Goal: Check status: Check status

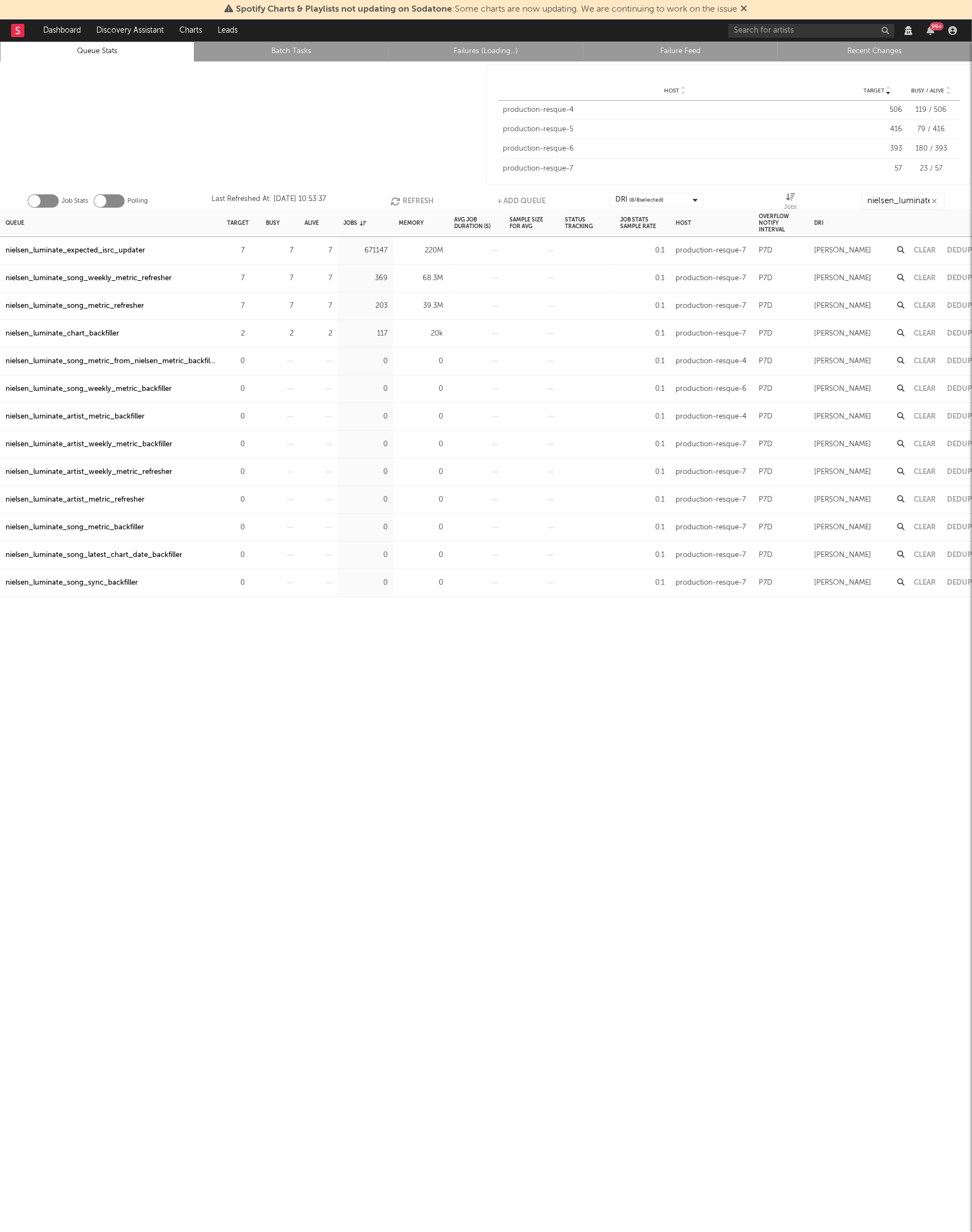
click at [123, 631] on div "Queue Target Busy Alive Jobs Memory Avg Job Duration (s) Sample Size For Avg St…" at bounding box center [486, 730] width 972 height 1042
click at [88, 335] on div "nielsen_luminate_chart_backfiller" at bounding box center [62, 334] width 114 height 13
click at [716, 908] on div "Queue Target Busy Alive Jobs Memory Avg Job Duration (s) Sample Size For Avg St…" at bounding box center [486, 730] width 972 height 1042
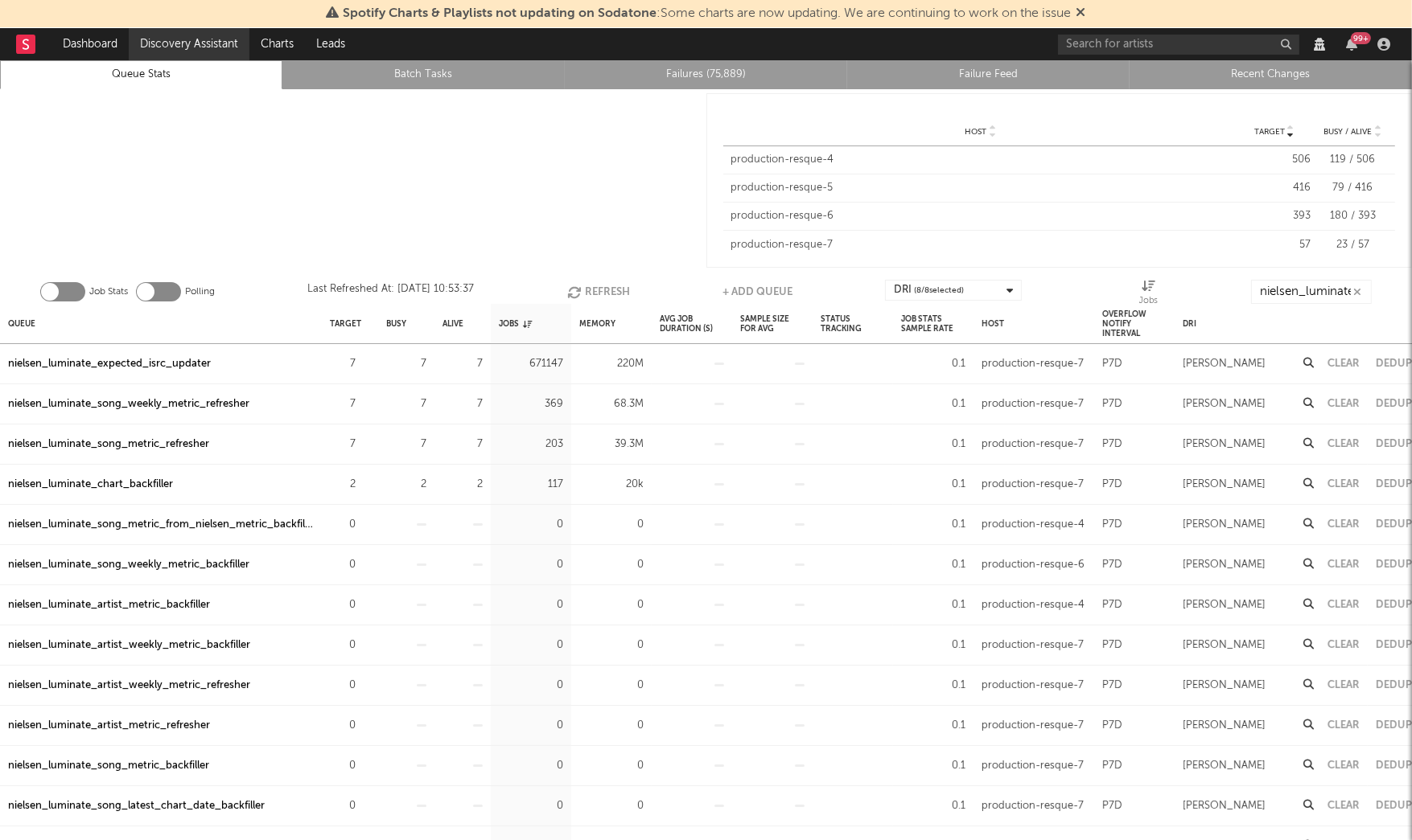
click at [161, 40] on link "Discovery Assistant" at bounding box center [189, 44] width 121 height 33
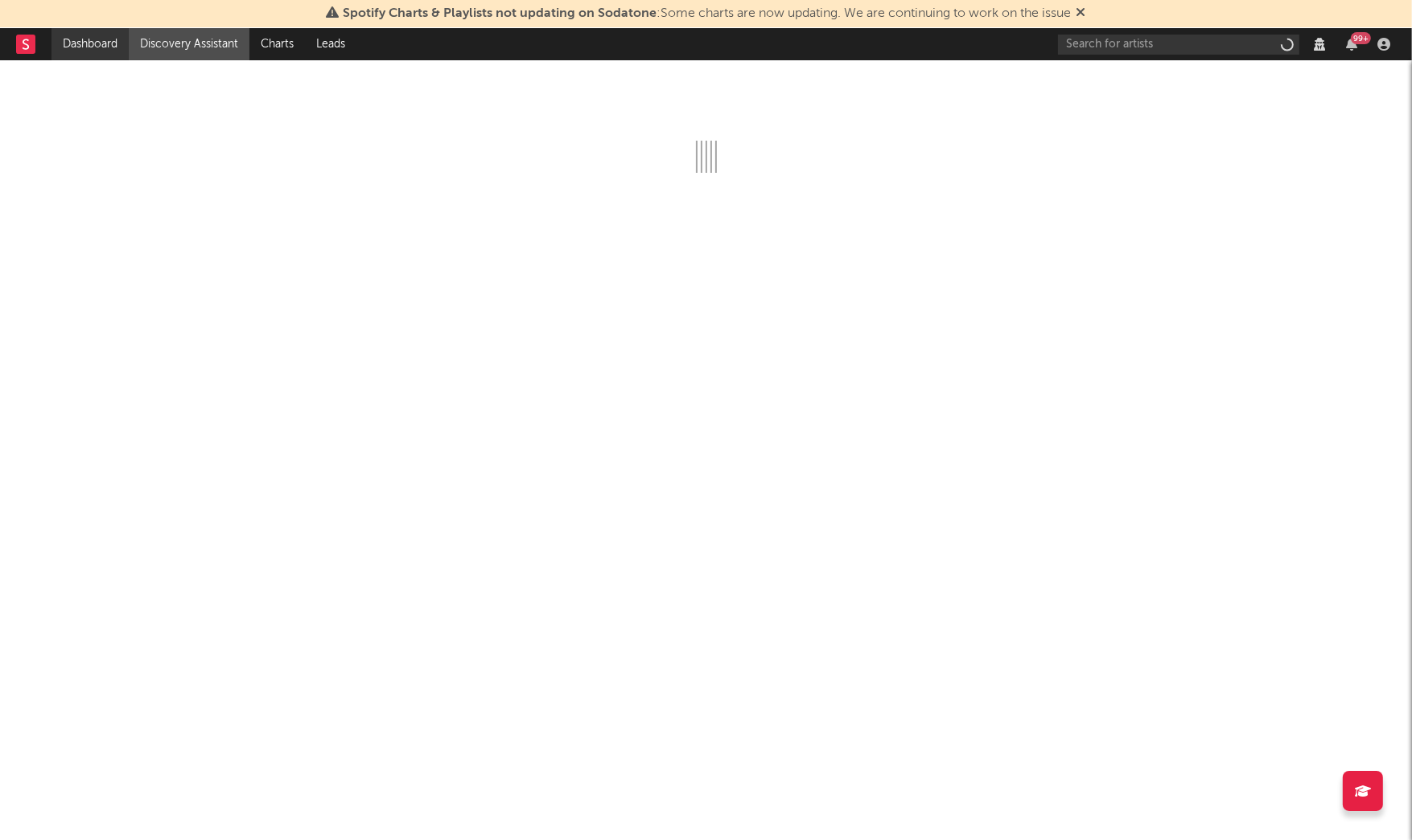
click at [117, 40] on link "Dashboard" at bounding box center [90, 44] width 78 height 33
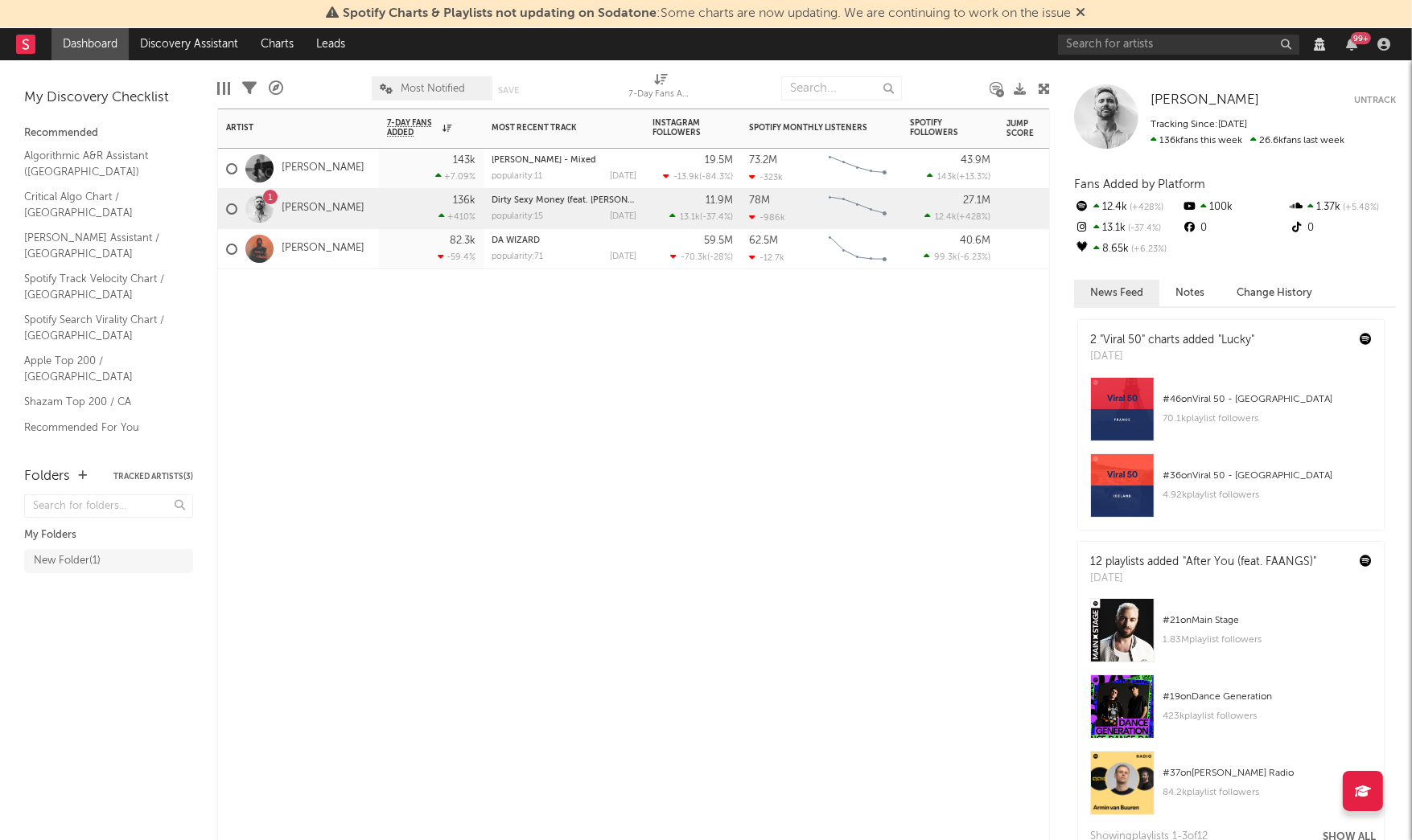
click at [663, 613] on div "Artist Notifications 7-Day Fans Added WoW % Change Most Recent Track Popularity…" at bounding box center [633, 474] width 833 height 732
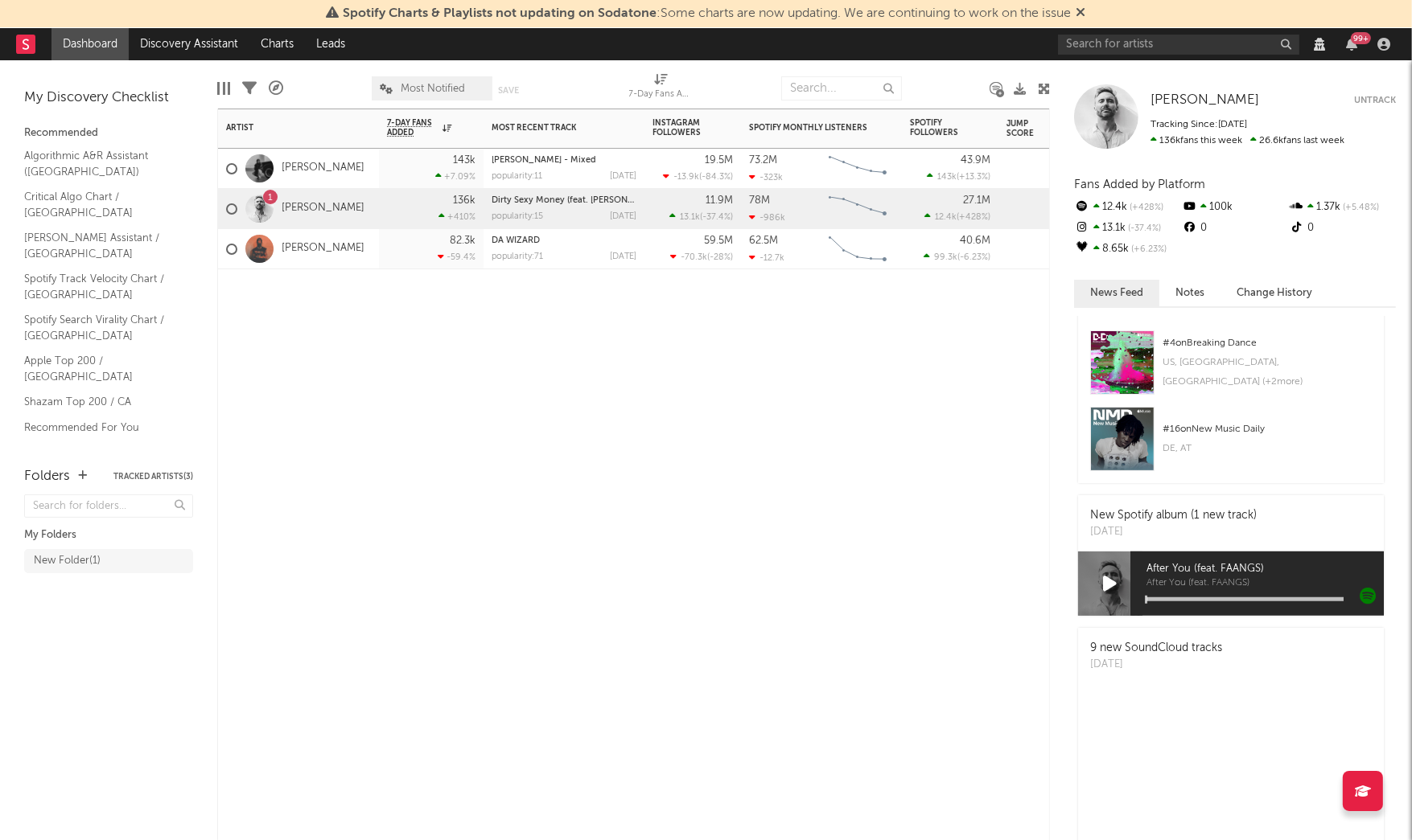
scroll to position [1487, 0]
click at [448, 325] on div "Artist Notifications 7-Day Fans Added WoW % Change Most Recent Track Popularity…" at bounding box center [633, 474] width 833 height 732
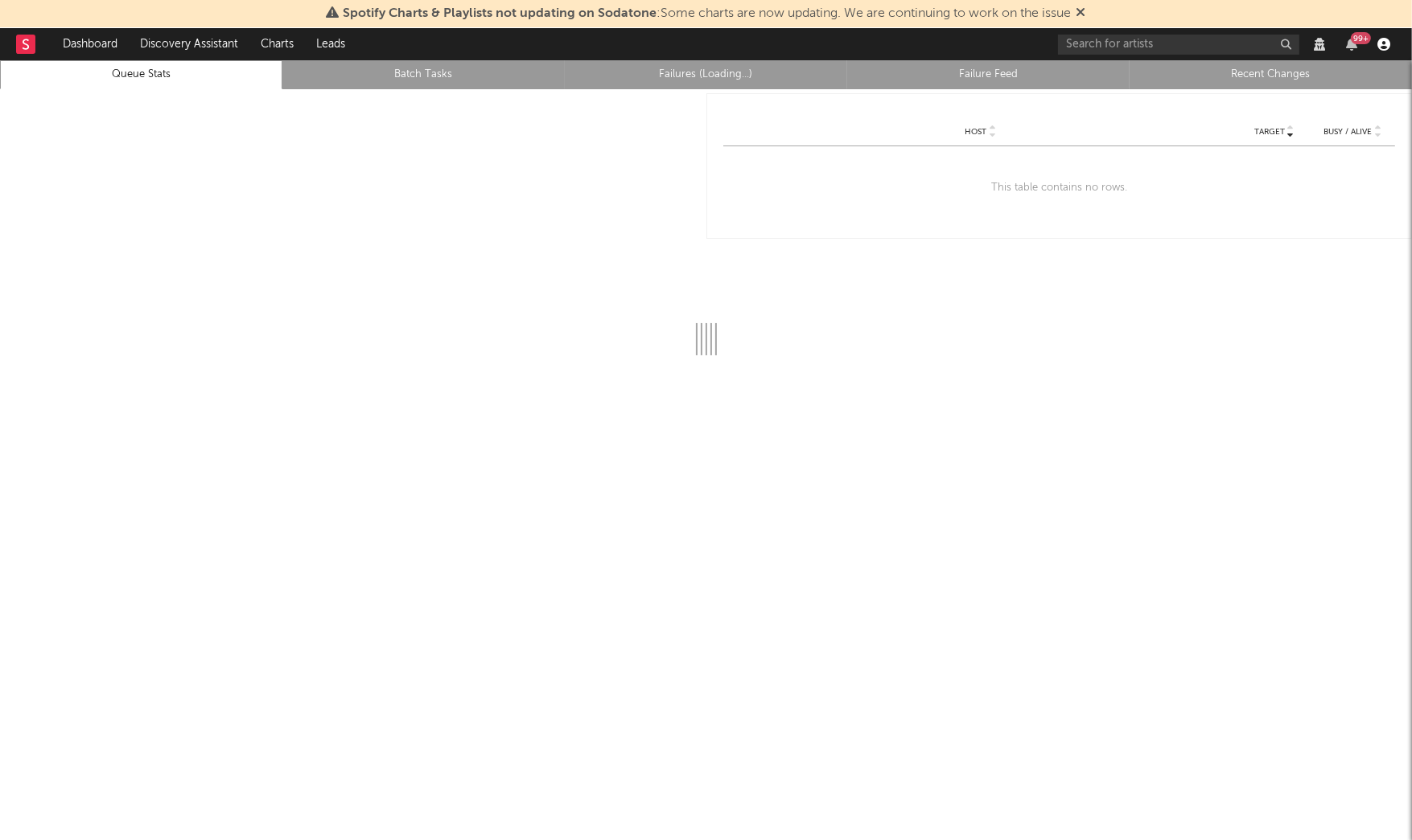
click at [1386, 42] on icon "button" at bounding box center [1383, 43] width 12 height 12
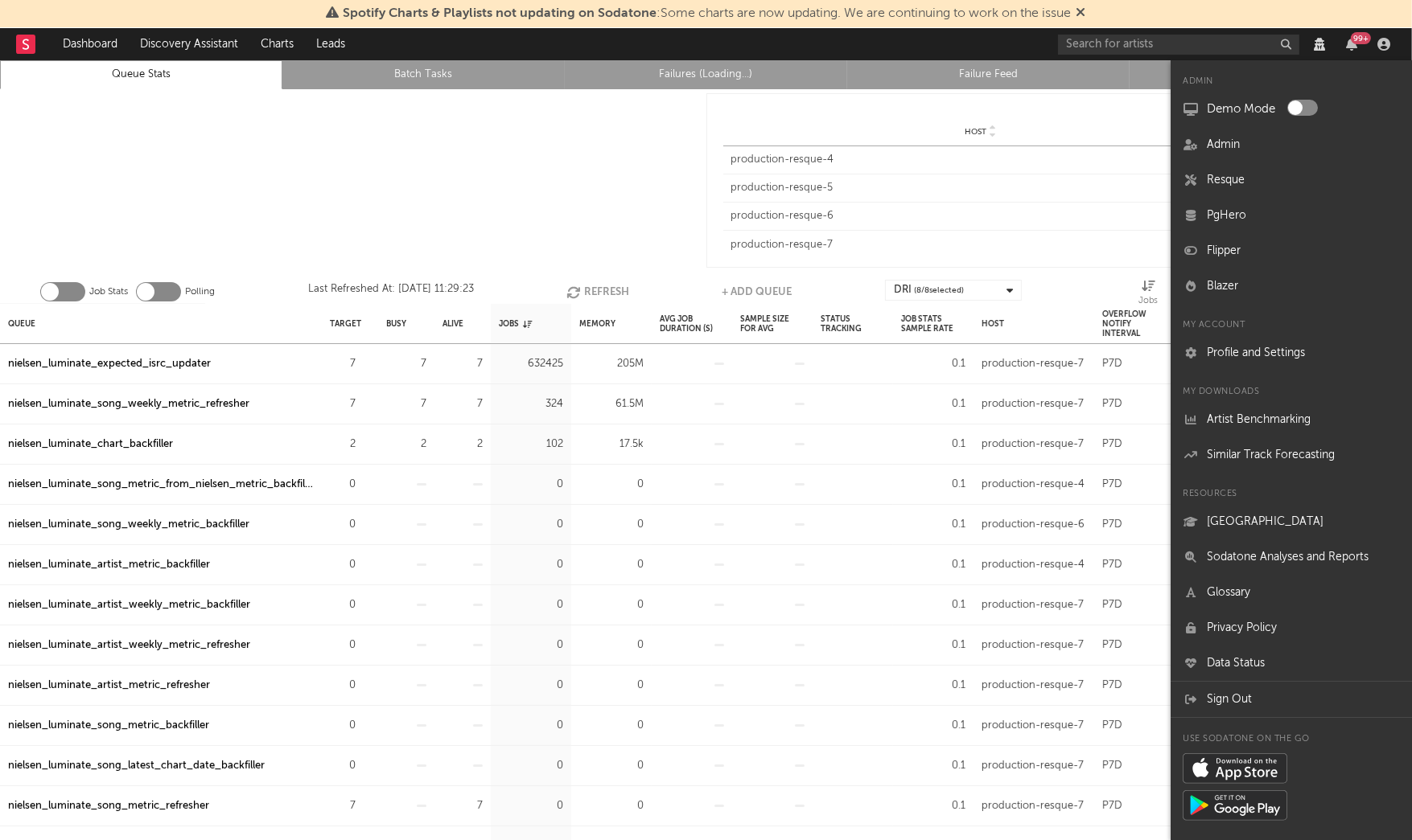
click at [415, 202] on div at bounding box center [353, 180] width 706 height 182
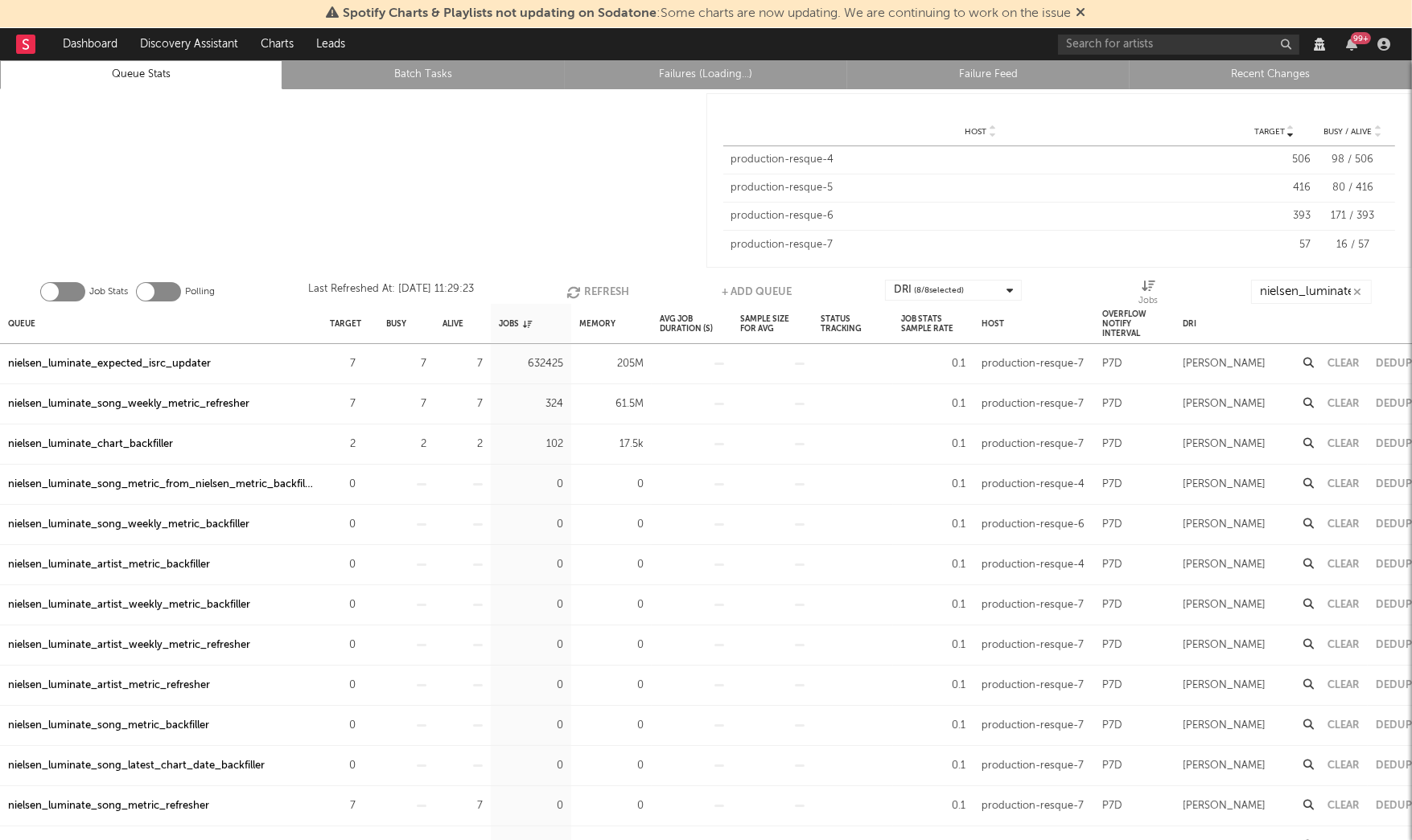
click at [167, 441] on div "nielsen_luminate_chart_backfiller" at bounding box center [90, 445] width 165 height 19
